Goal: Ask a question

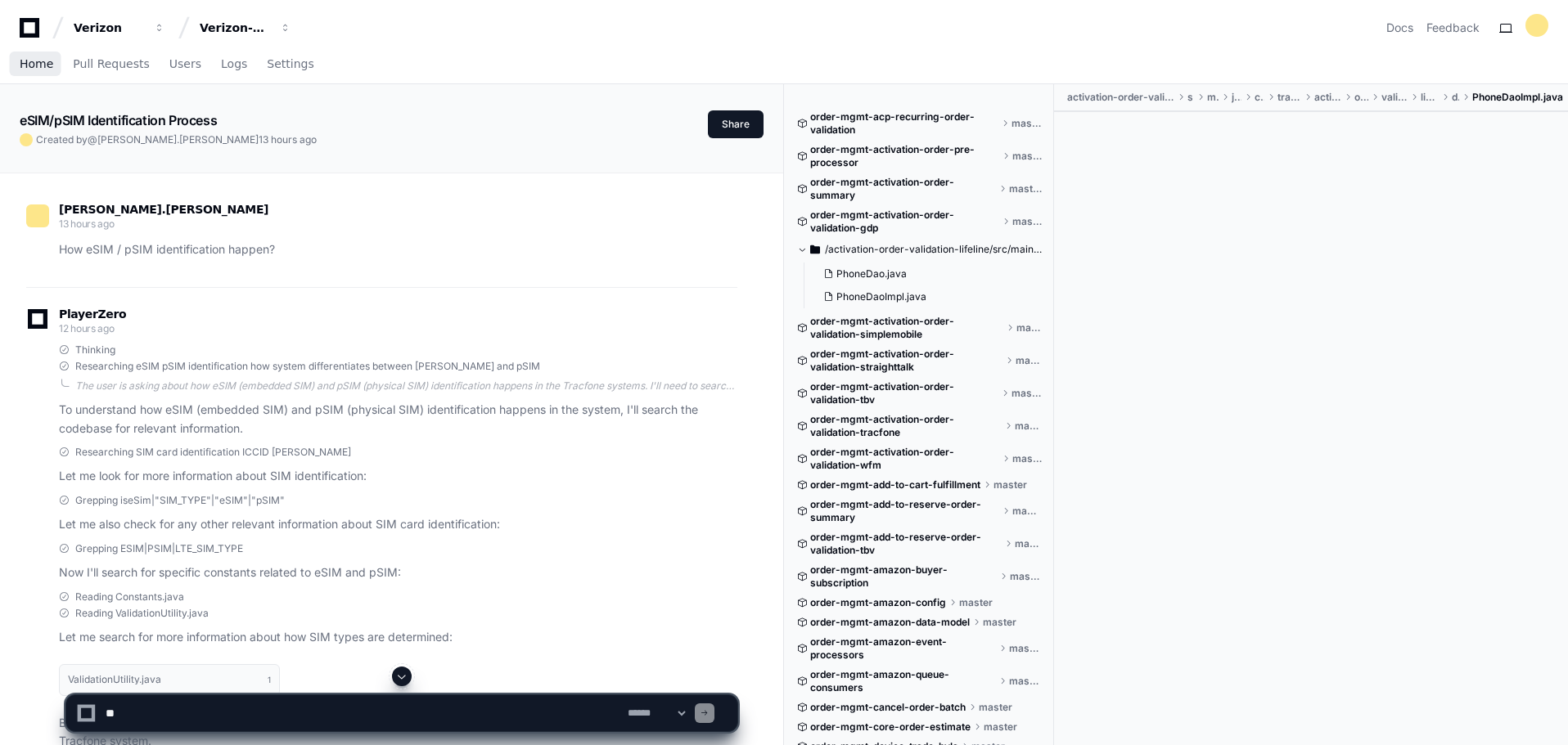
click at [35, 62] on span "Home" at bounding box center [37, 64] width 34 height 9
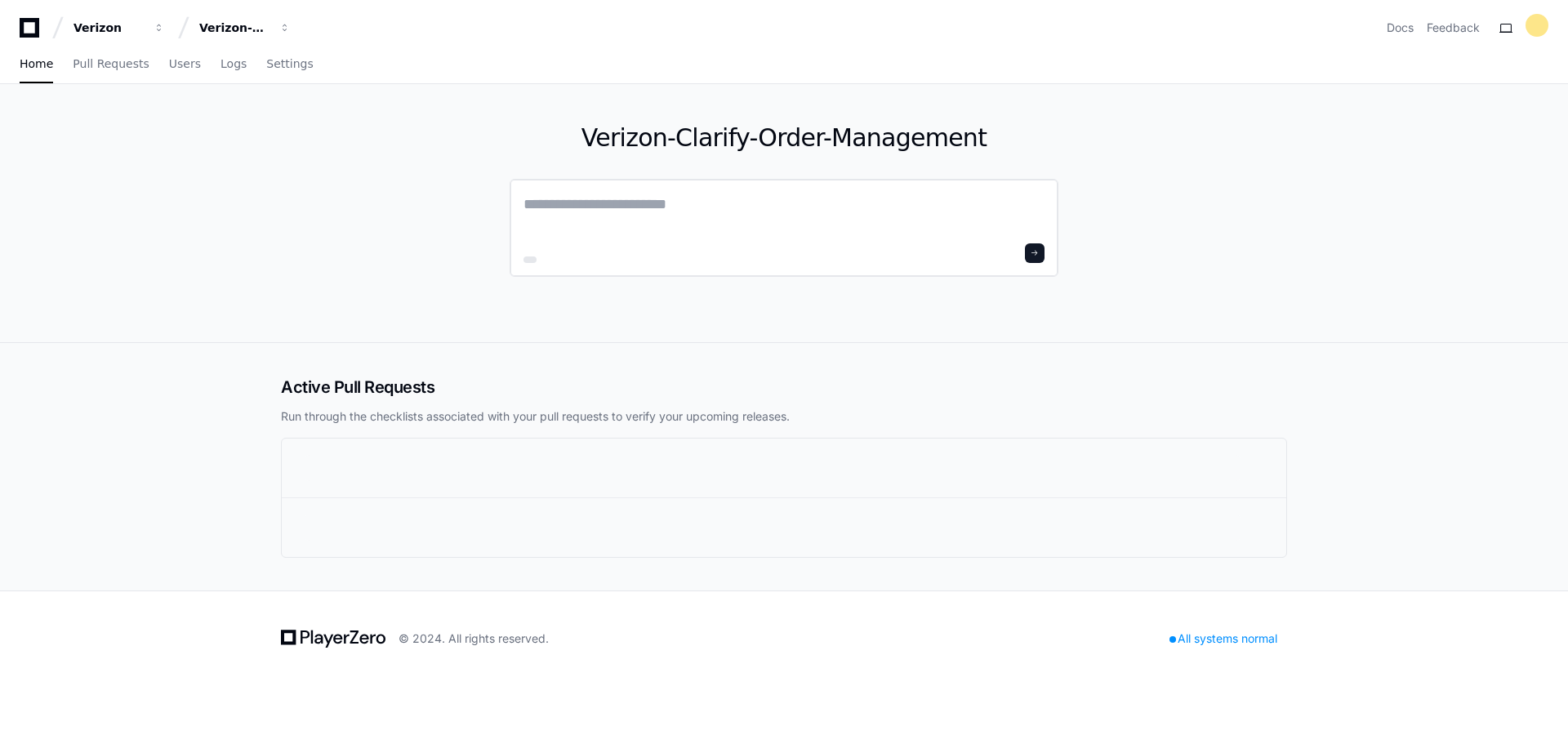
click at [728, 210] on textarea at bounding box center [784, 215] width 521 height 46
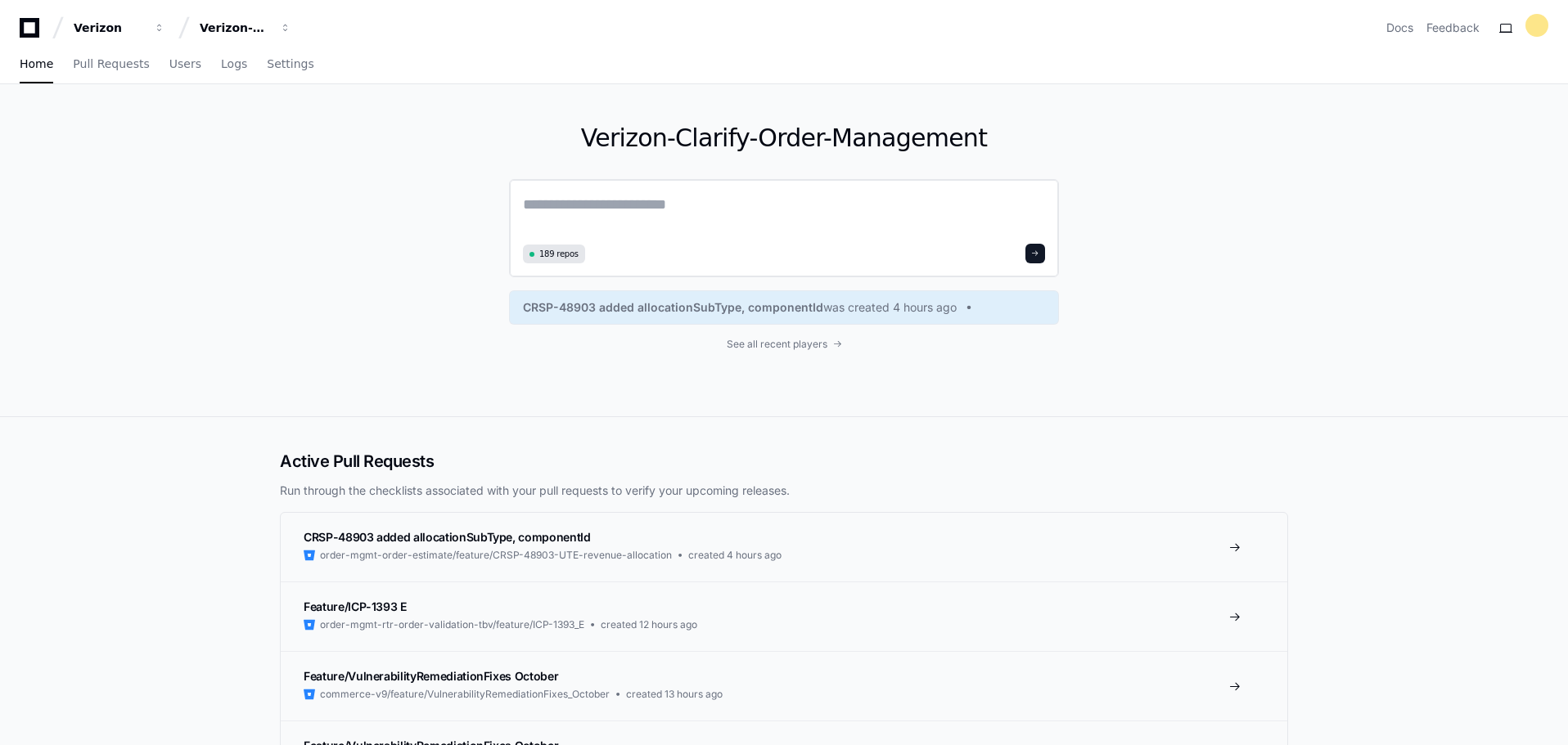
click at [681, 206] on textarea at bounding box center [784, 216] width 522 height 46
paste textarea "**********"
click at [787, 210] on textarea "**********" at bounding box center [784, 215] width 522 height 43
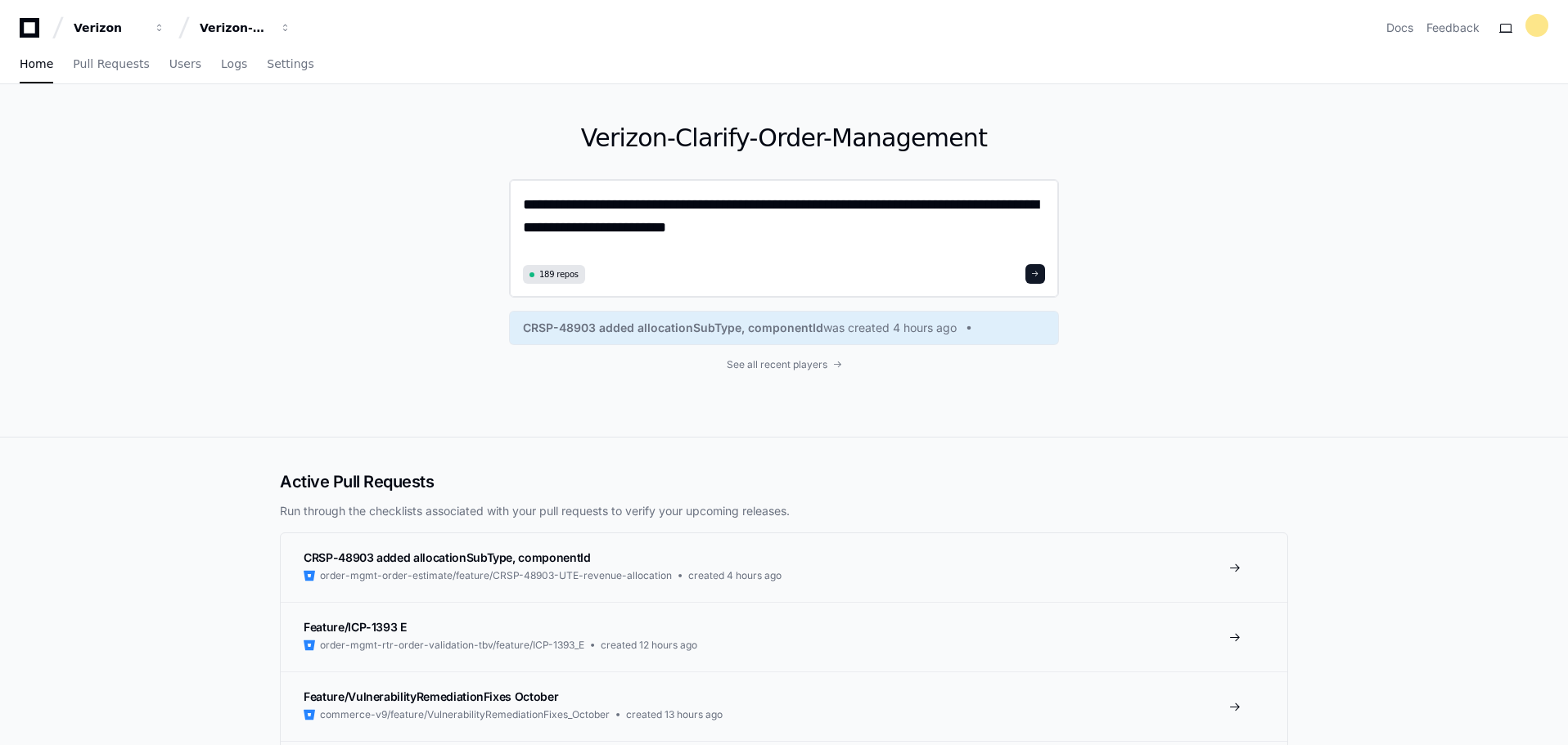
type textarea "**********"
click at [1036, 279] on button at bounding box center [1036, 274] width 20 height 20
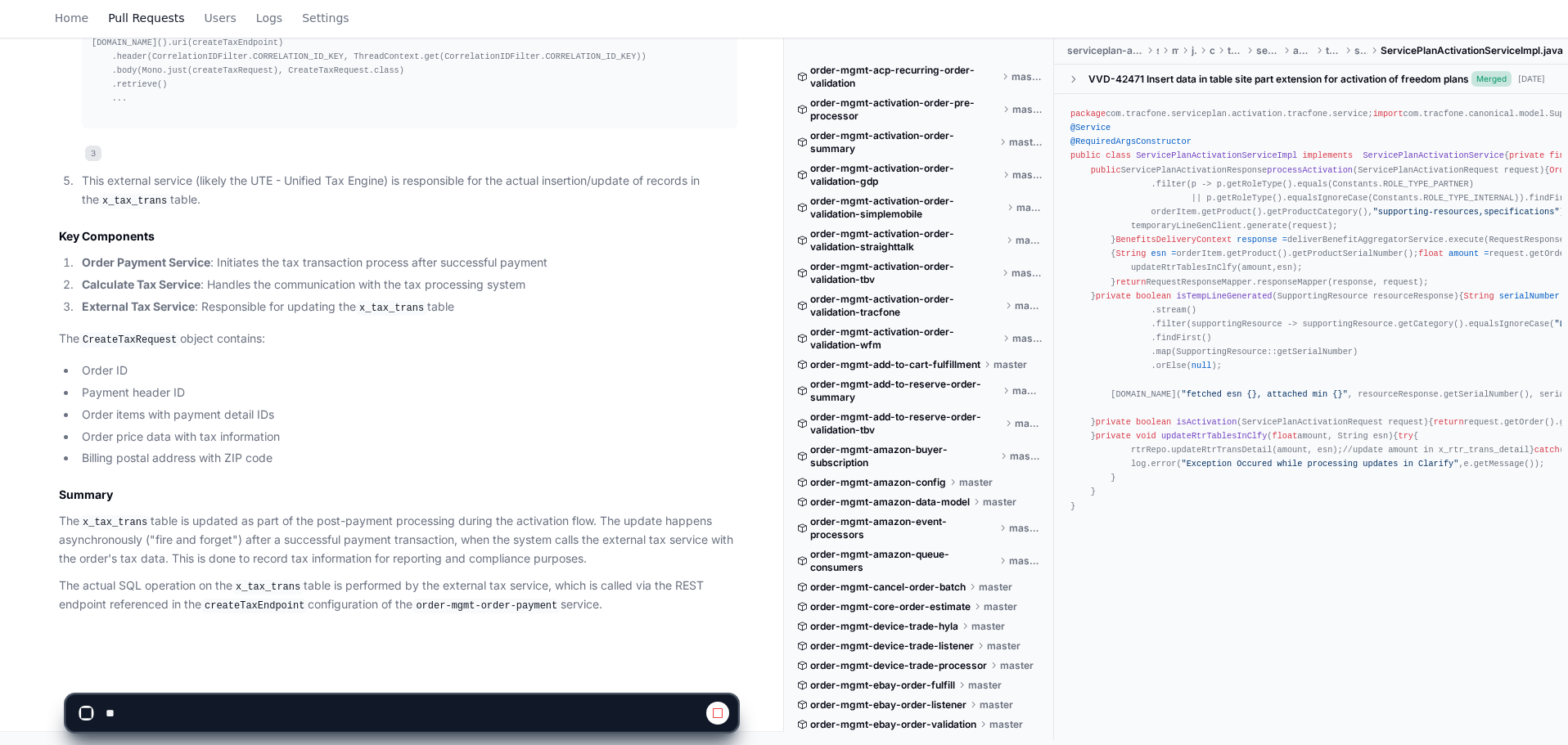
scroll to position [1340, 0]
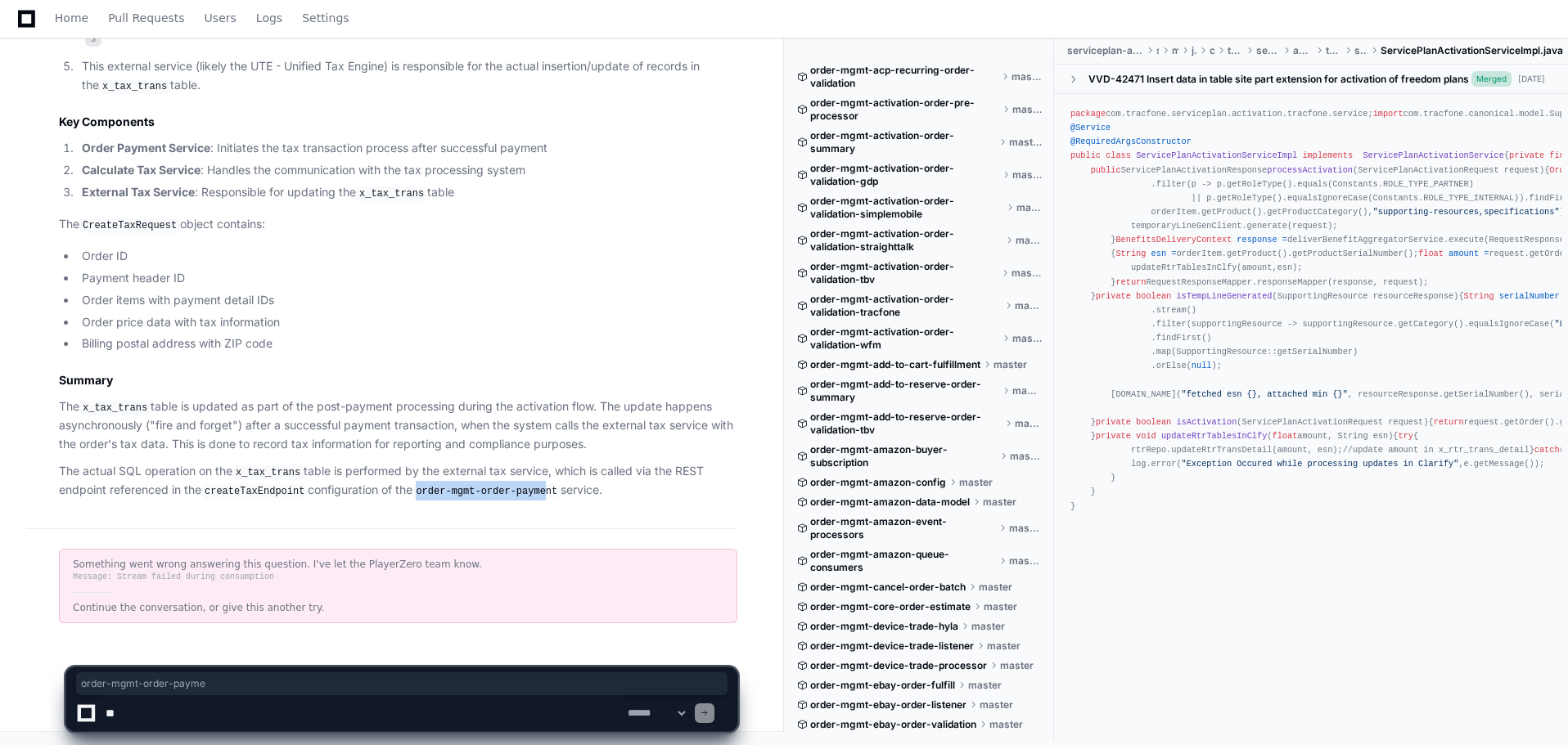
click at [538, 492] on code "order-mgmt-order-payment" at bounding box center [486, 492] width 148 height 15
click at [463, 488] on code "order-mgmt-order-payment" at bounding box center [486, 492] width 148 height 15
drag, startPoint x: 421, startPoint y: 489, endPoint x: 547, endPoint y: 493, distance: 126.1
click at [547, 493] on code "order-mgmt-order-payment" at bounding box center [486, 492] width 148 height 15
copy code "order-mgmt-order-payment"
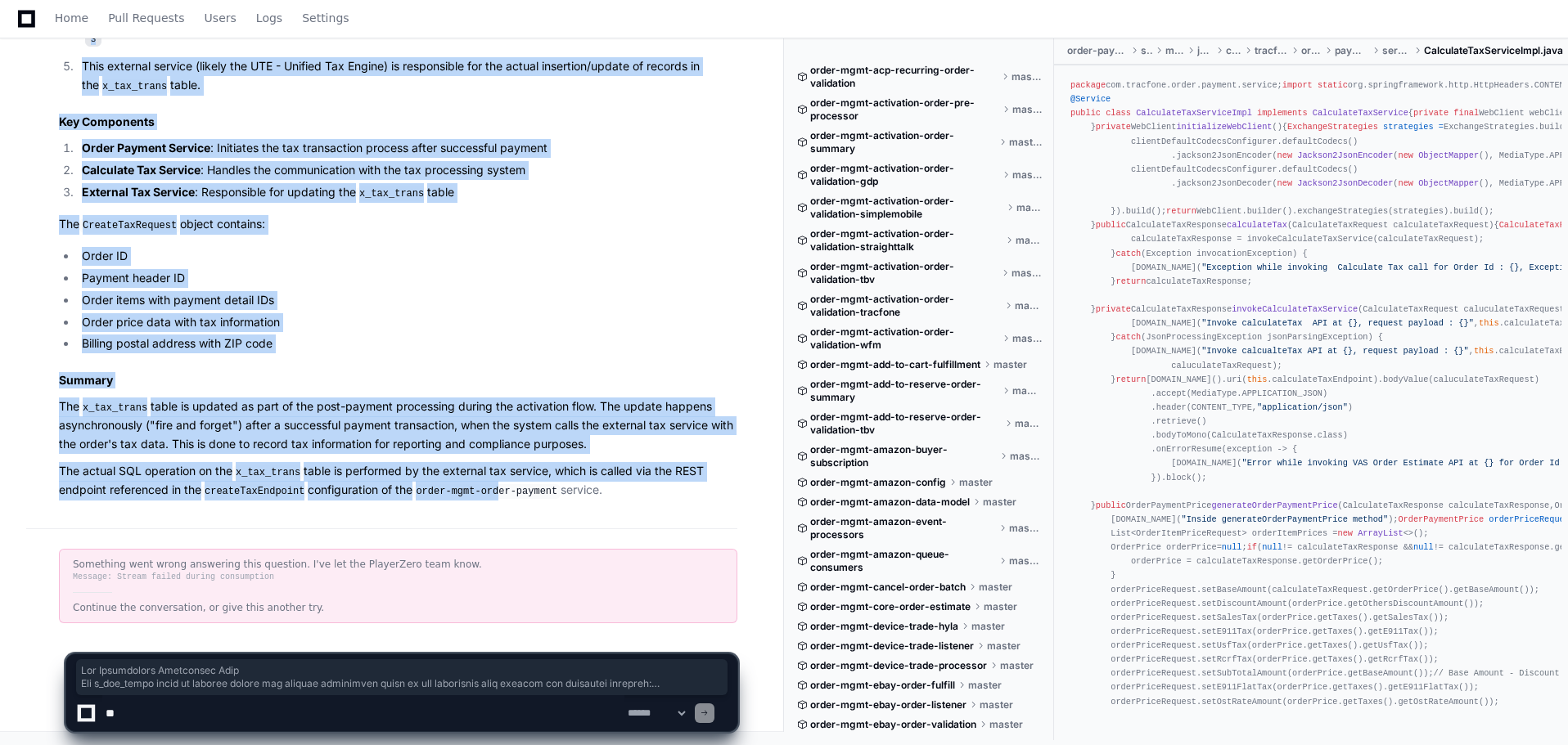
drag, startPoint x: 59, startPoint y: 357, endPoint x: 622, endPoint y: 494, distance: 579.4
copy article "Tax Transaction Processing Flow The x_tax_trans table is updated during the pay…"
click at [516, 235] on p "The CreateTaxRequest object contains:" at bounding box center [399, 224] width 678 height 20
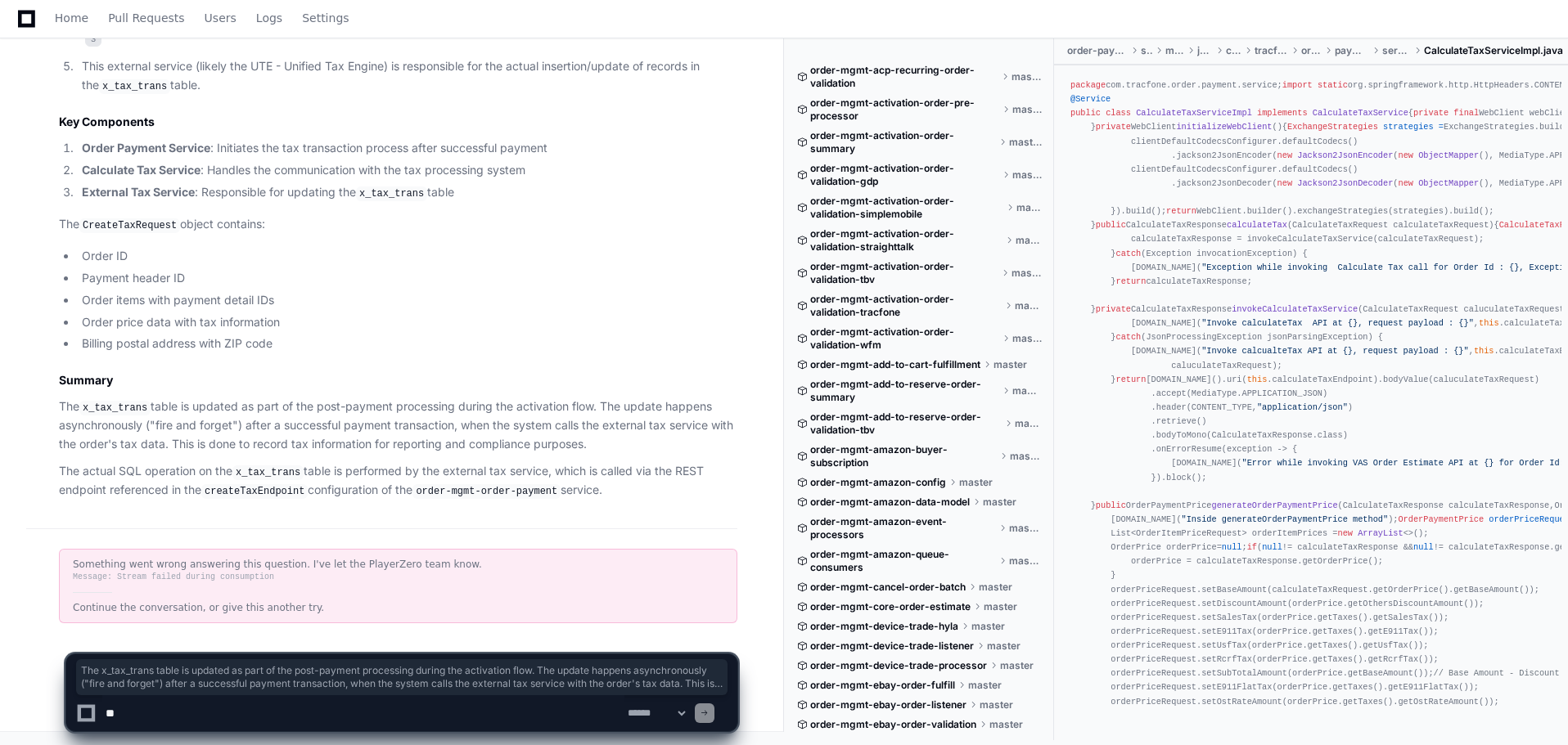
drag, startPoint x: 471, startPoint y: 494, endPoint x: 13, endPoint y: 409, distance: 465.8
